Goal: Task Accomplishment & Management: Manage account settings

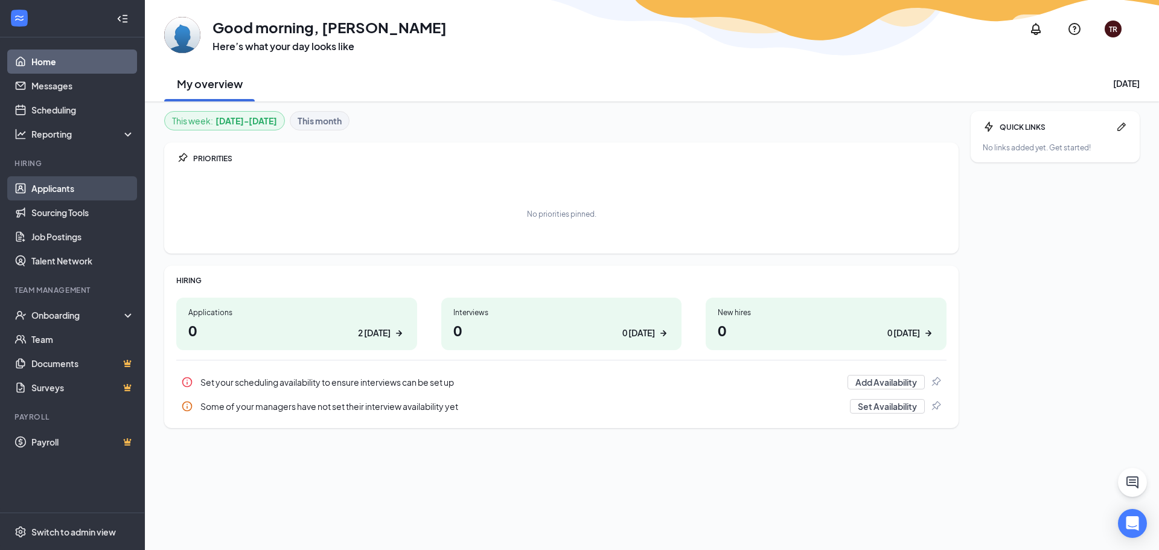
click at [66, 187] on link "Applicants" at bounding box center [82, 188] width 103 height 24
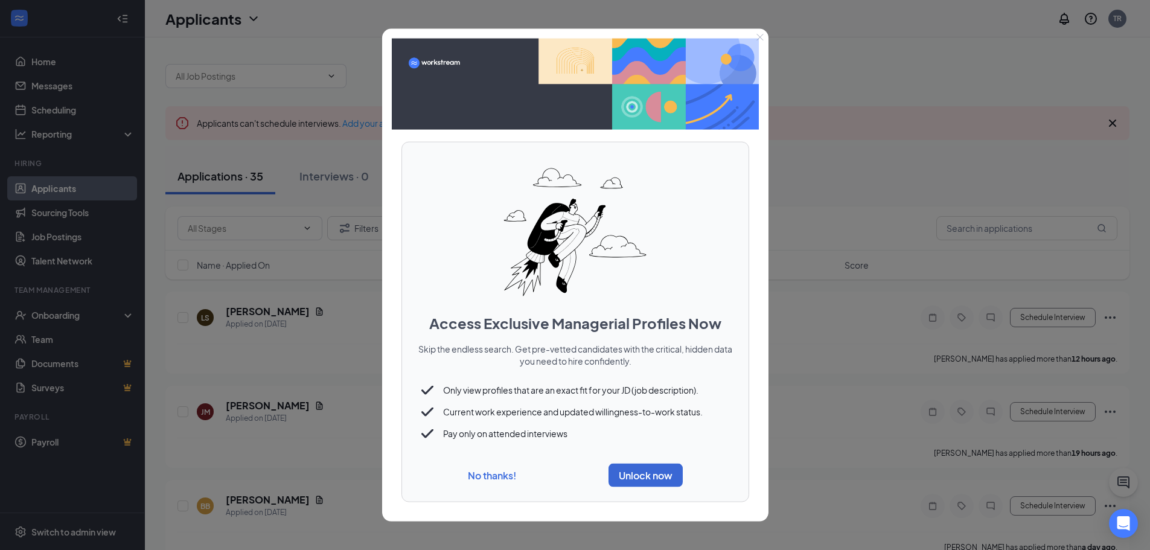
click at [513, 475] on button "No thanks!" at bounding box center [491, 475] width 48 height 13
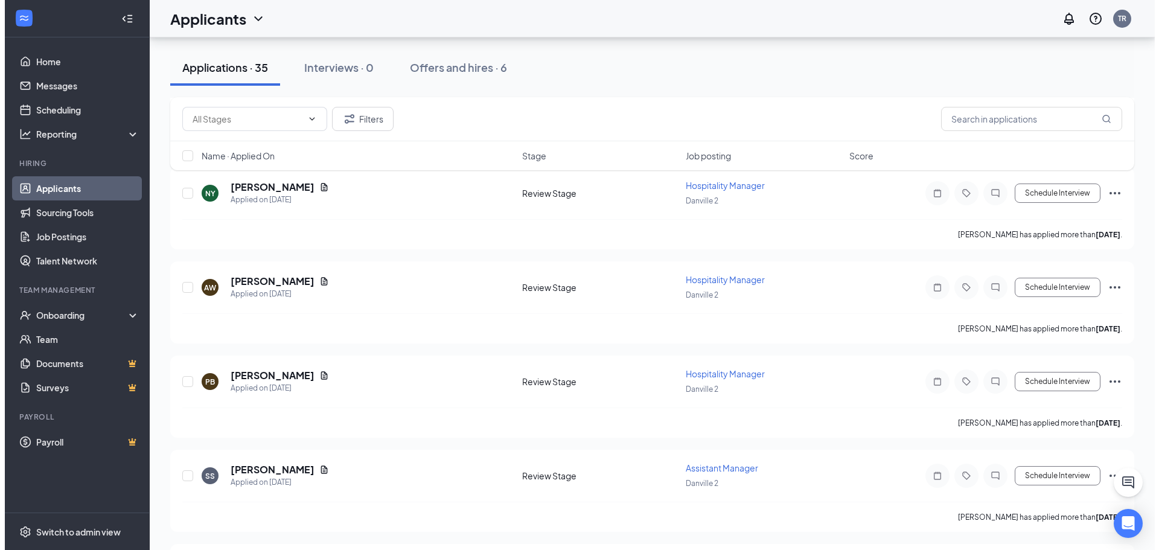
scroll to position [1449, 0]
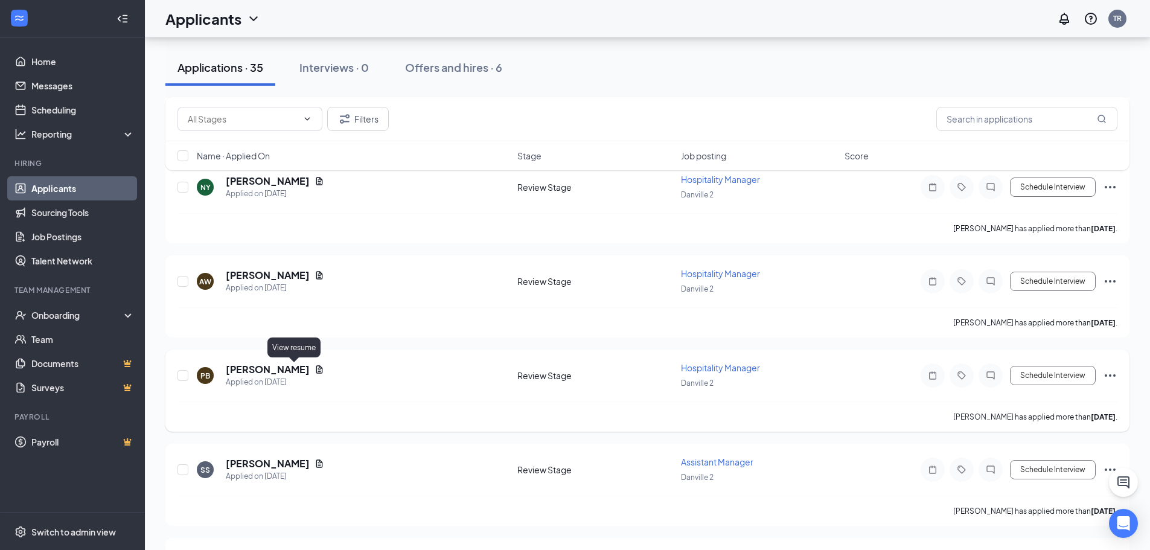
click at [316, 368] on icon "Document" at bounding box center [319, 369] width 7 height 8
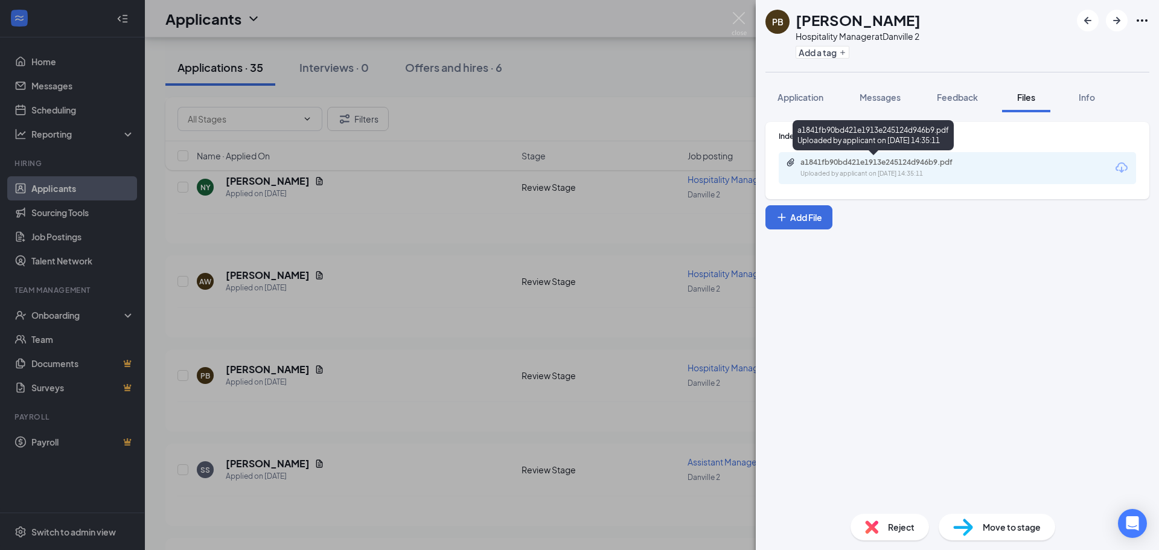
click at [835, 162] on div "a1841fb90bd421e1913e245124d946b9.pdf" at bounding box center [885, 163] width 169 height 10
